Goal: Browse casually

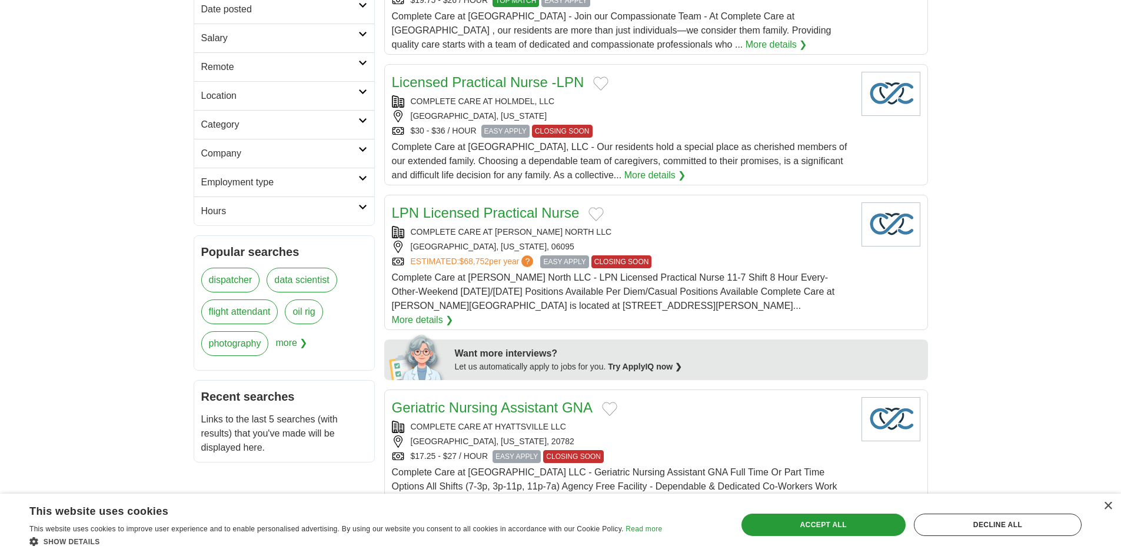
scroll to position [235, 0]
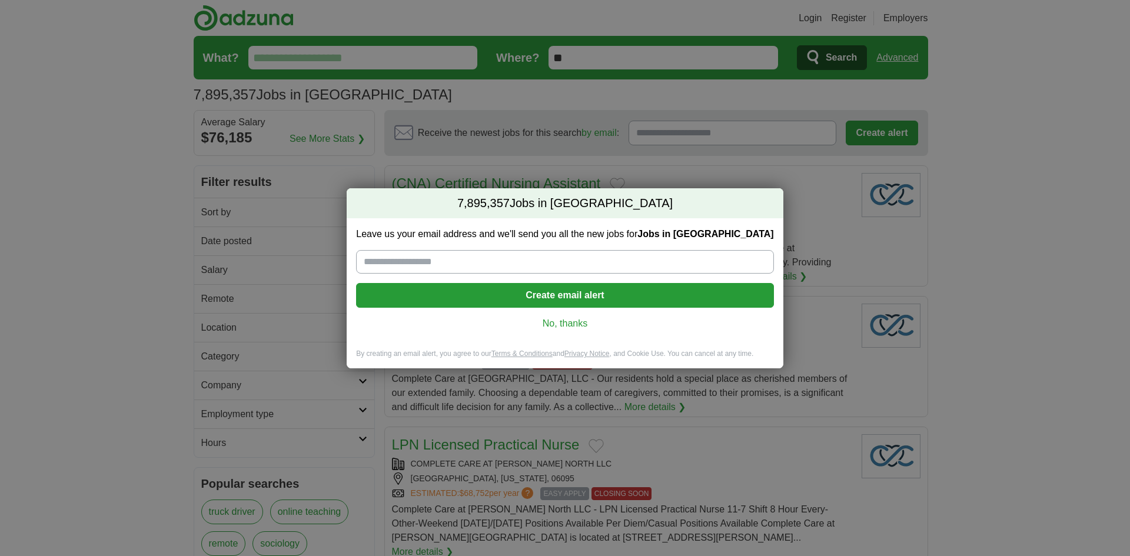
click at [573, 324] on link "No, thanks" at bounding box center [565, 323] width 399 height 13
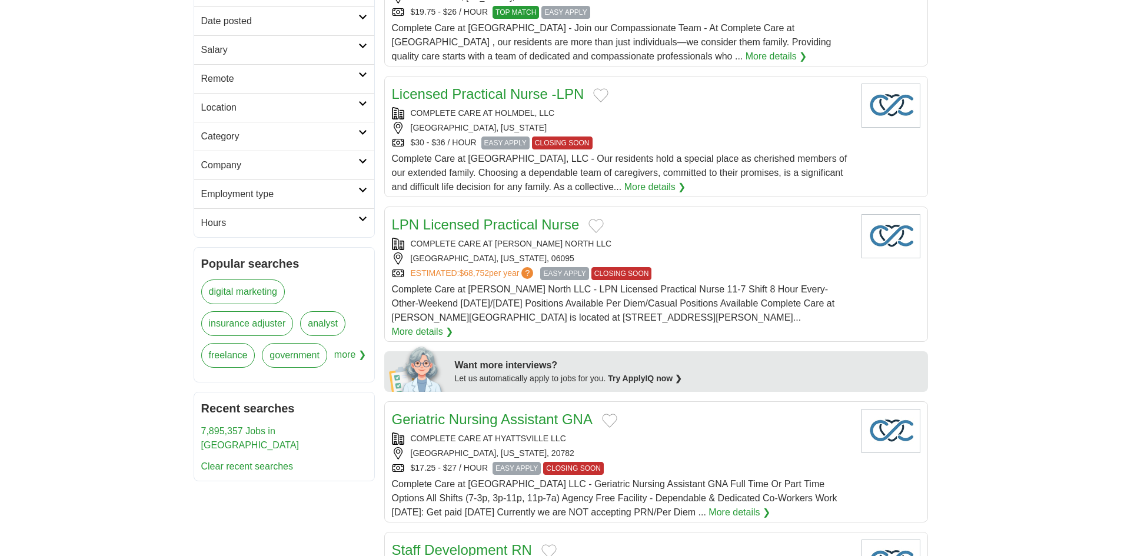
scroll to position [471, 0]
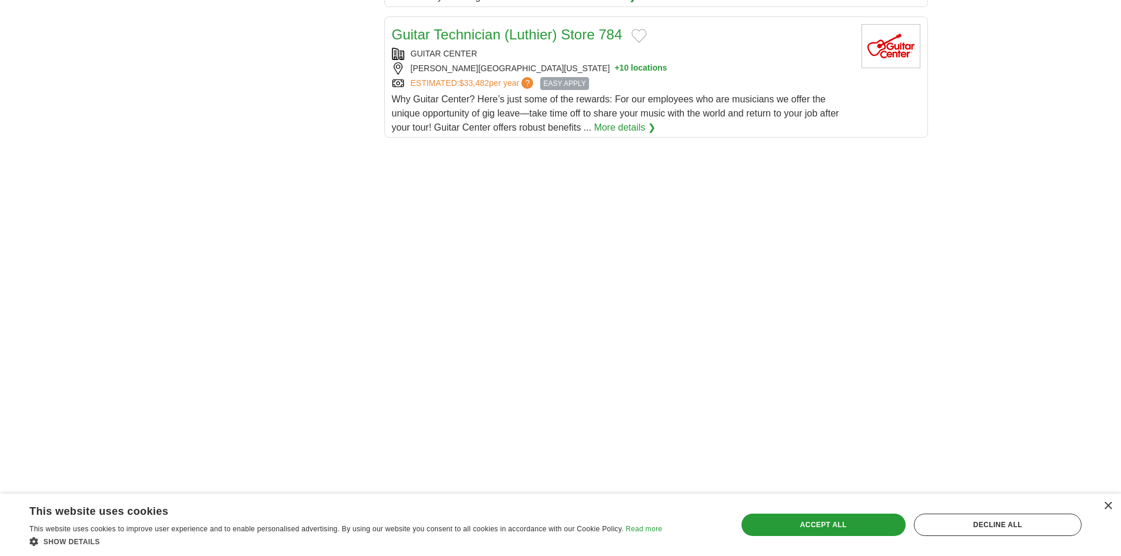
scroll to position [1472, 0]
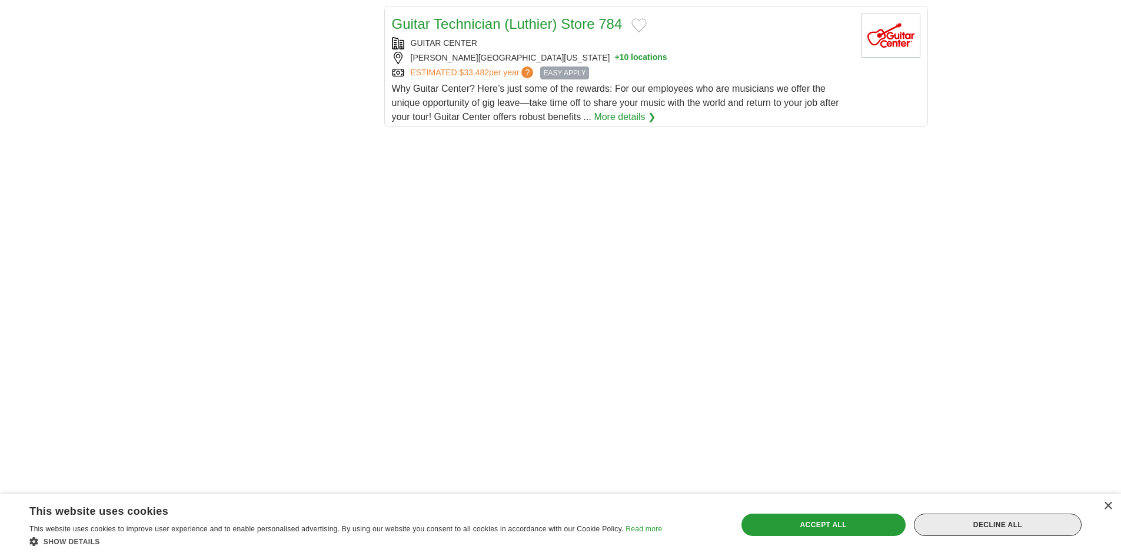
click at [999, 520] on div "Decline all" at bounding box center [998, 525] width 168 height 22
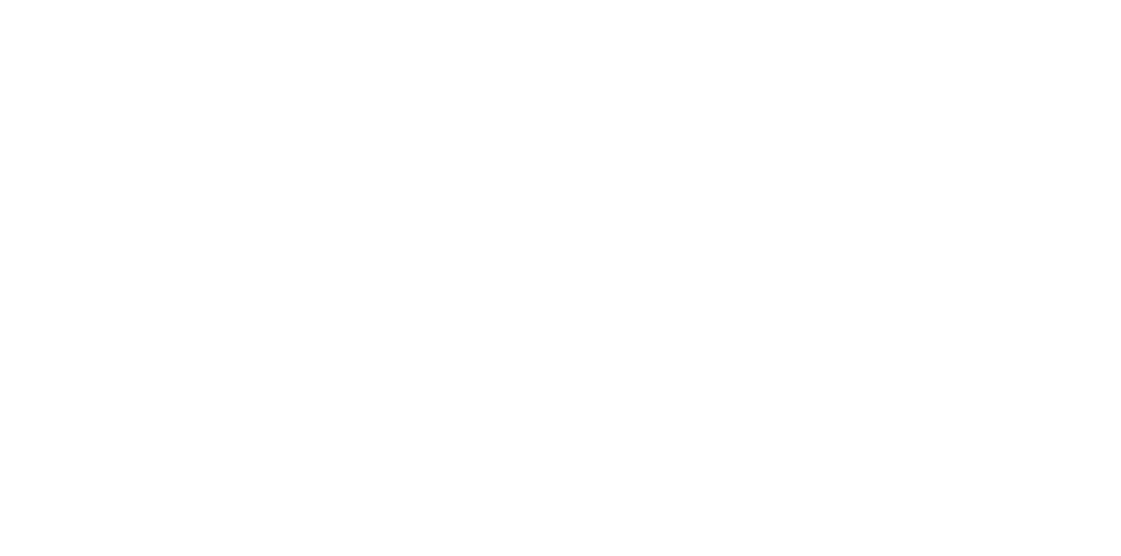
scroll to position [2002, 0]
